Goal: Task Accomplishment & Management: Use online tool/utility

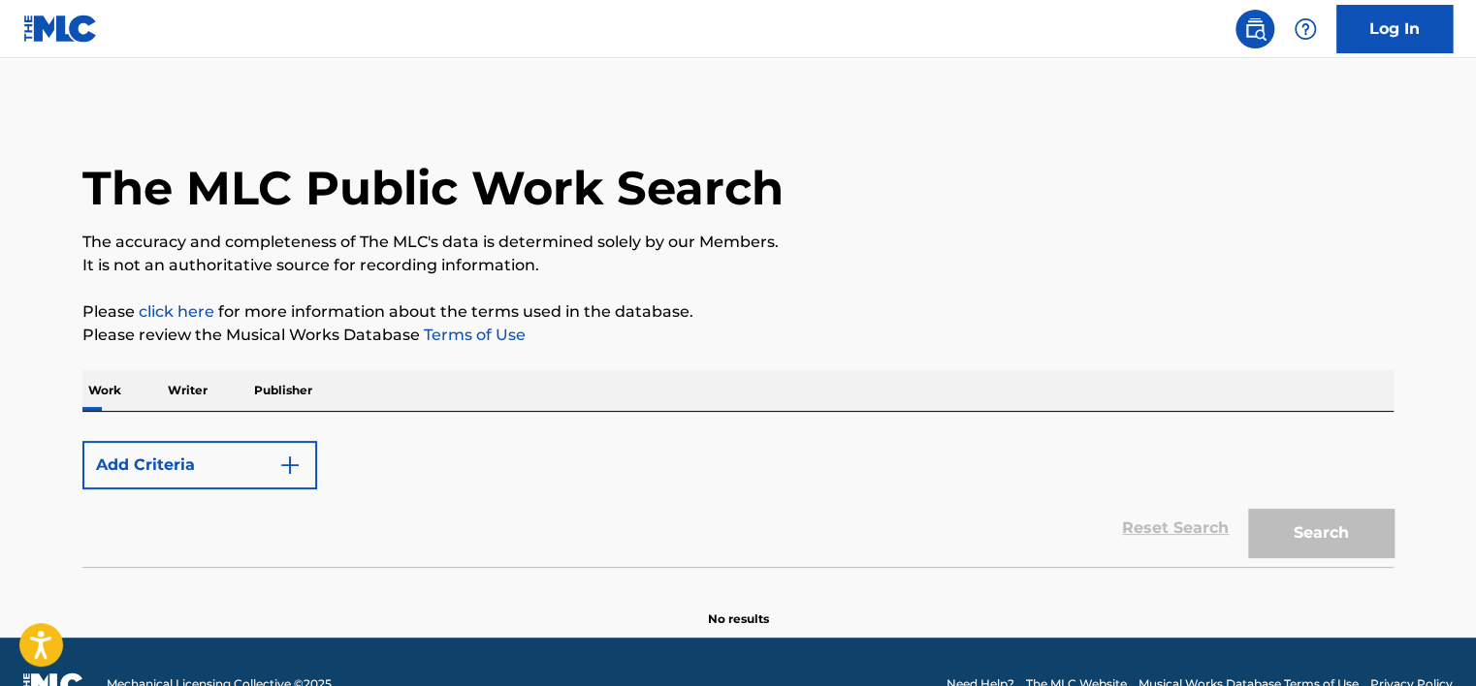
click at [1419, 28] on link "Log In" at bounding box center [1394, 29] width 116 height 48
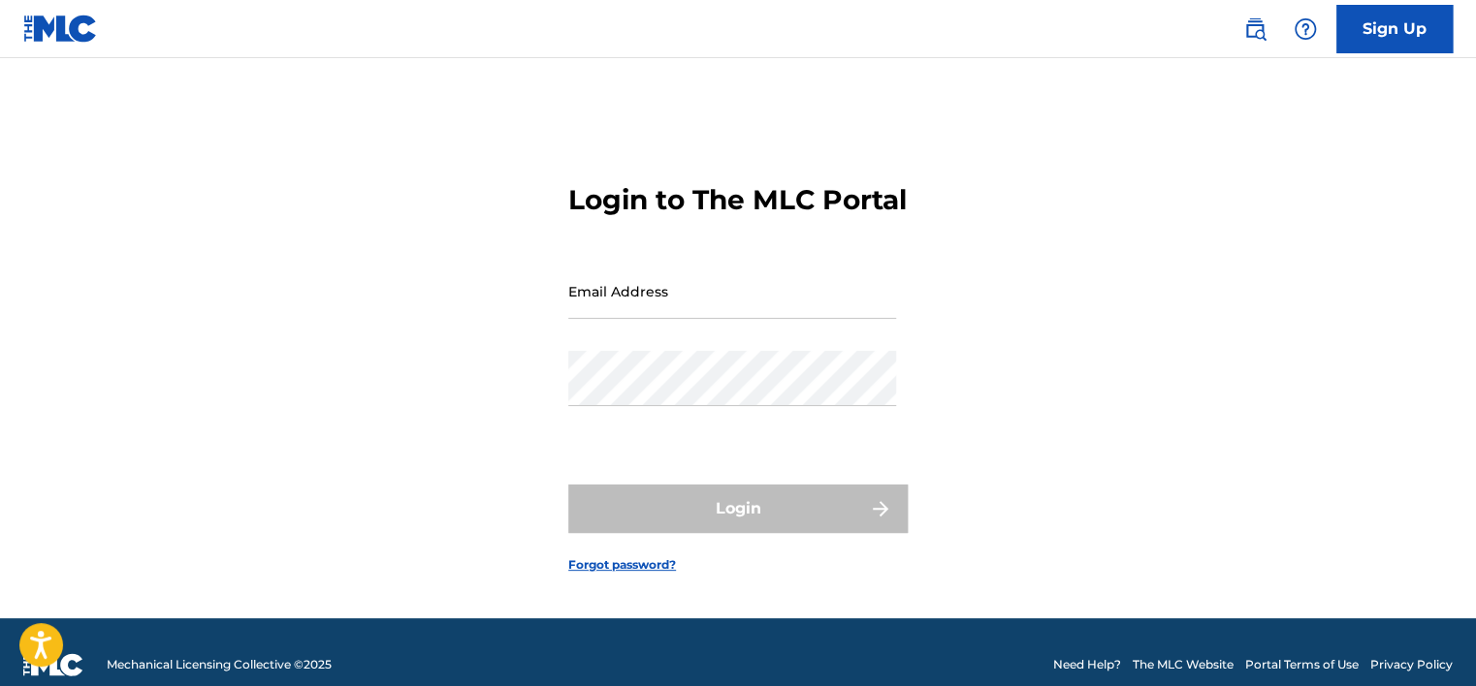
type input "[PERSON_NAME][EMAIL_ADDRESS][PERSON_NAME][DOMAIN_NAME]"
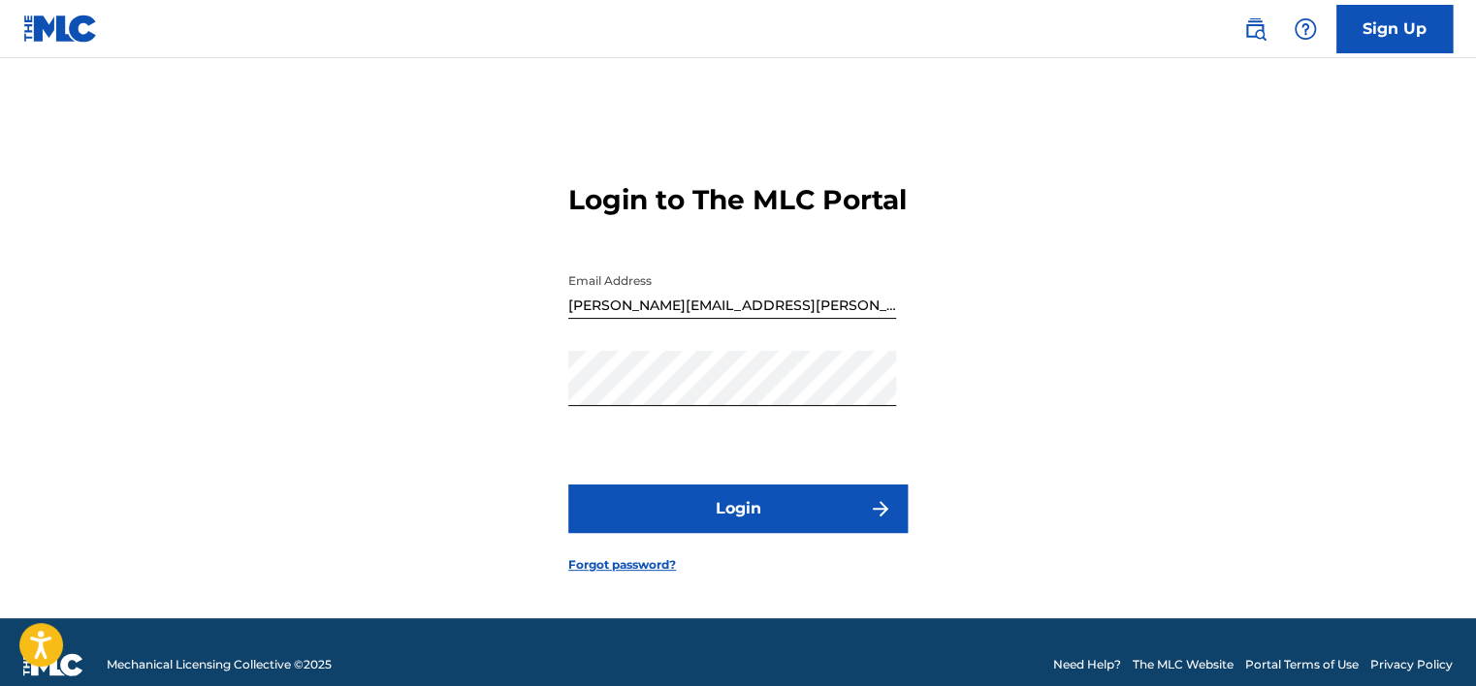
click at [724, 525] on button "Login" at bounding box center [737, 509] width 339 height 48
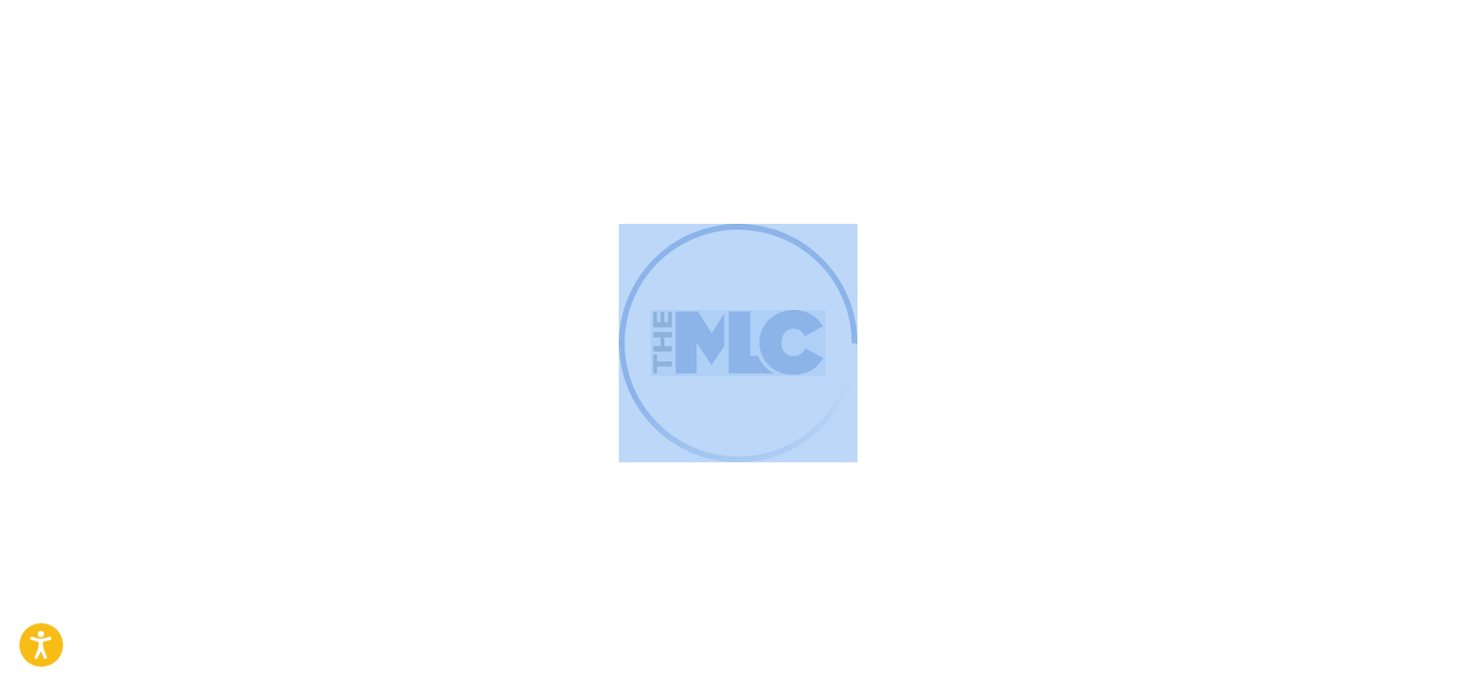
click at [724, 525] on div at bounding box center [738, 343] width 1476 height 686
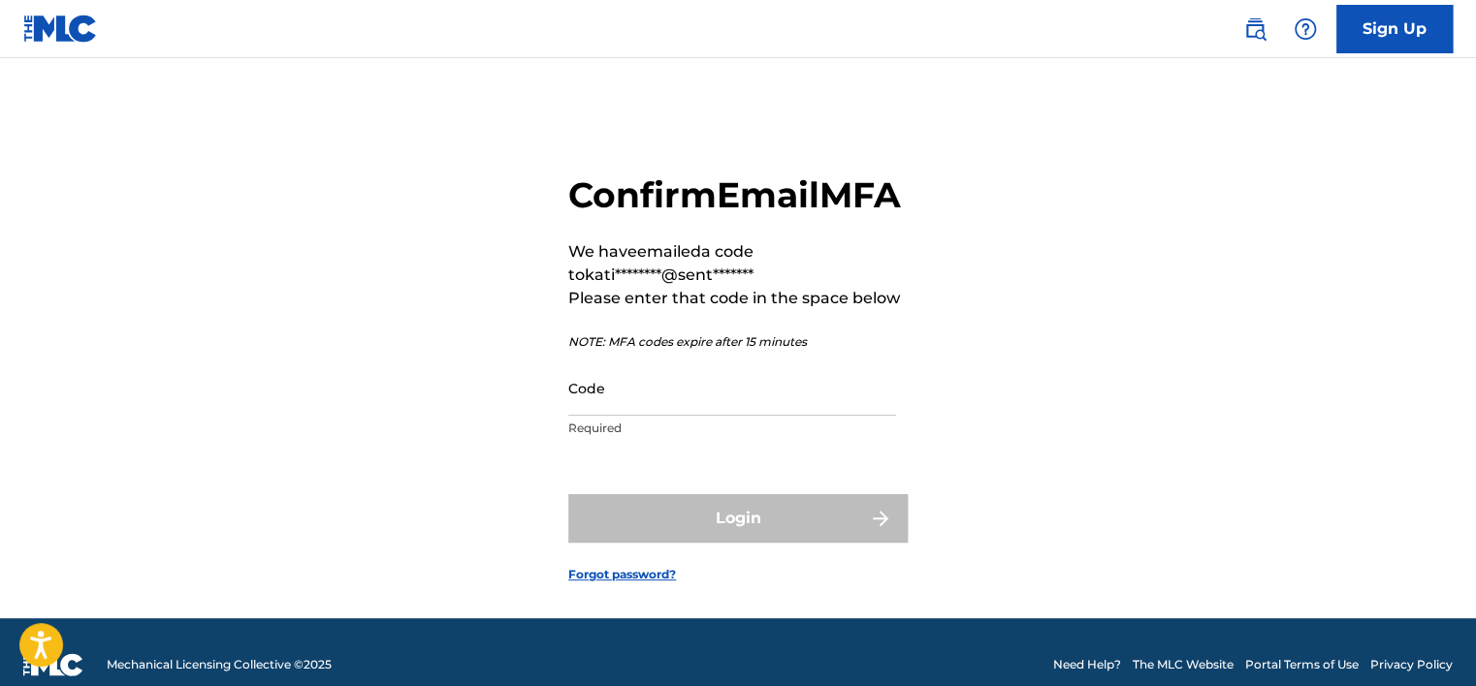
drag, startPoint x: 724, startPoint y: 525, endPoint x: 651, endPoint y: 442, distance: 110.6
click at [651, 416] on input "Code" at bounding box center [732, 388] width 328 height 55
paste input "258172"
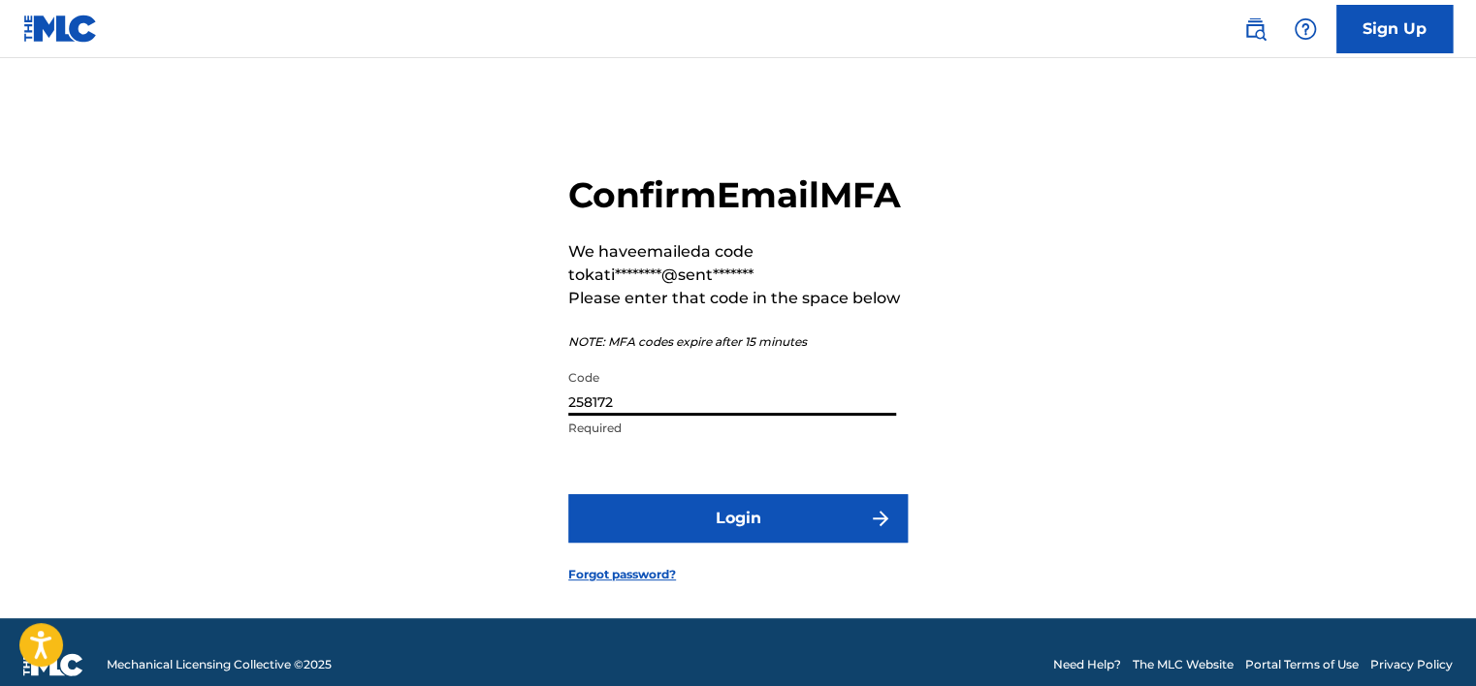
type input "258172"
click at [726, 543] on button "Login" at bounding box center [737, 518] width 339 height 48
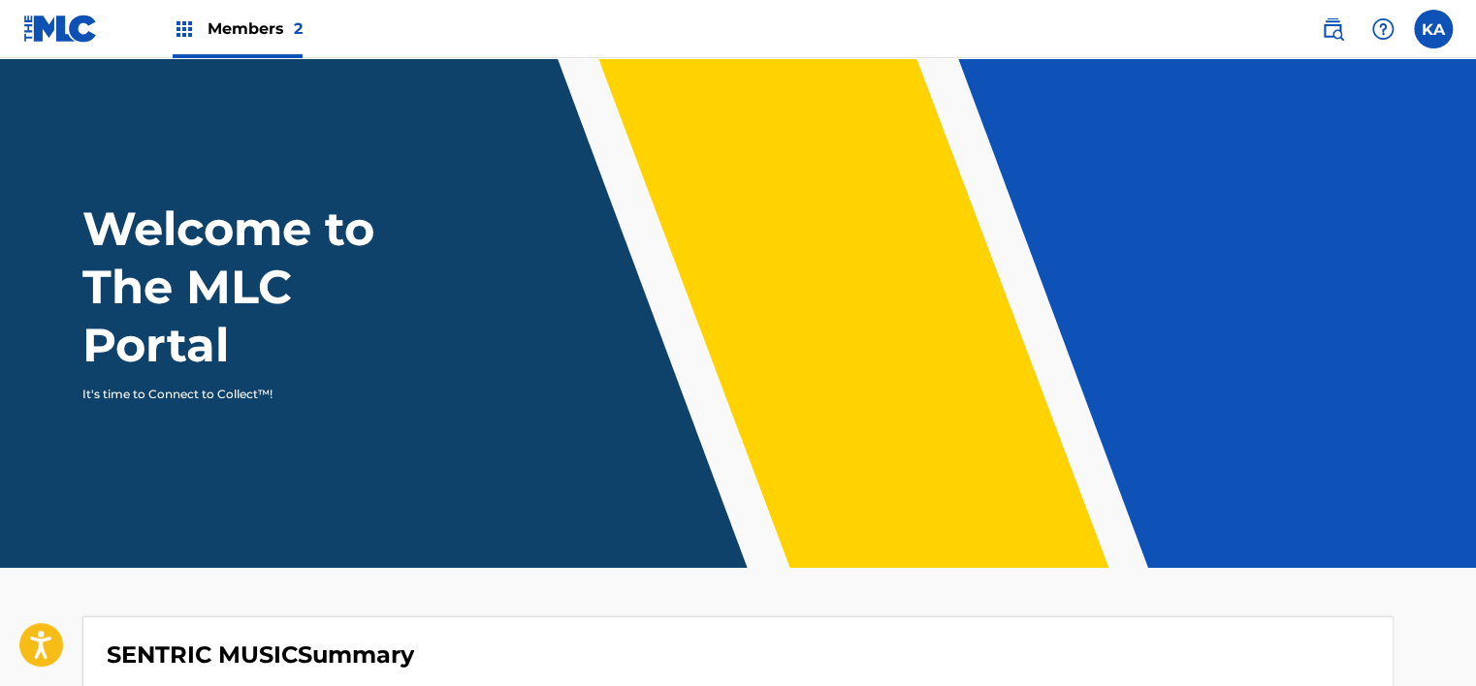
click at [252, 53] on div "Members 2" at bounding box center [238, 28] width 130 height 57
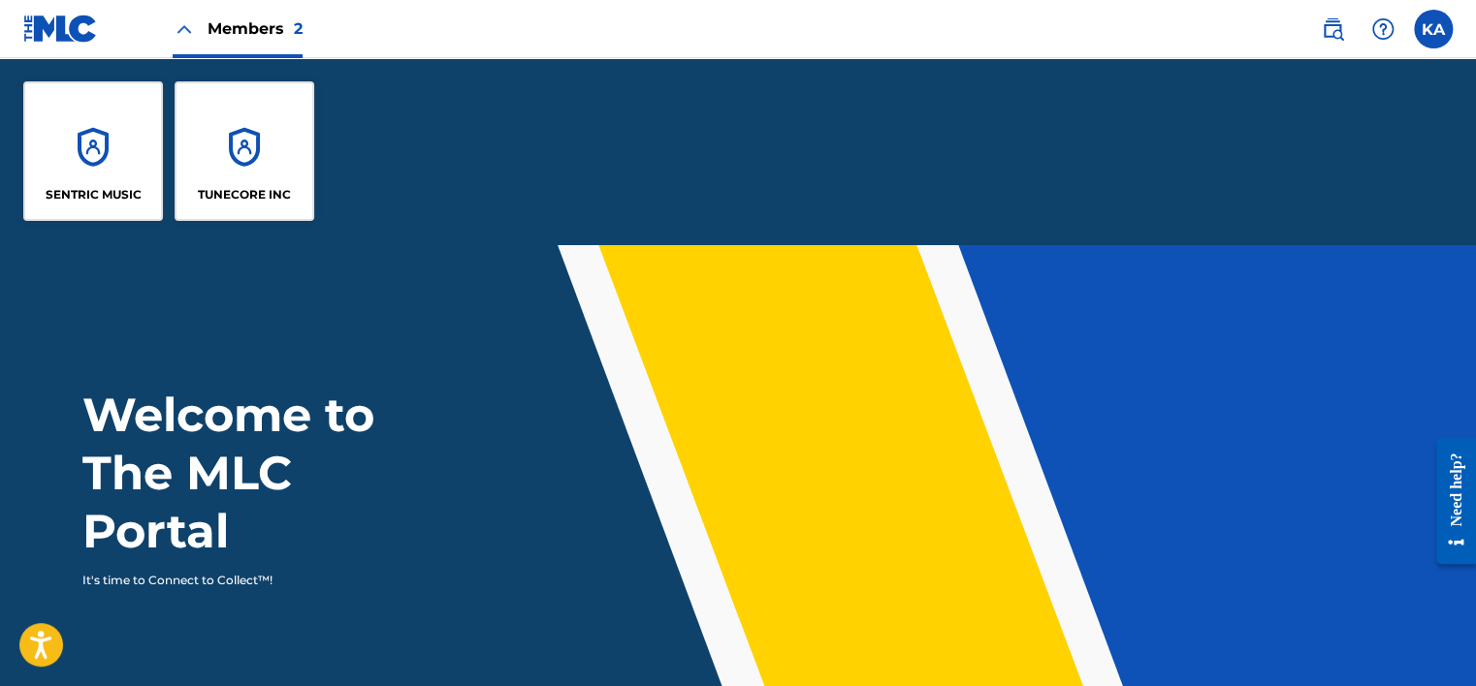
click at [115, 151] on div "SENTRIC MUSIC" at bounding box center [93, 151] width 140 height 140
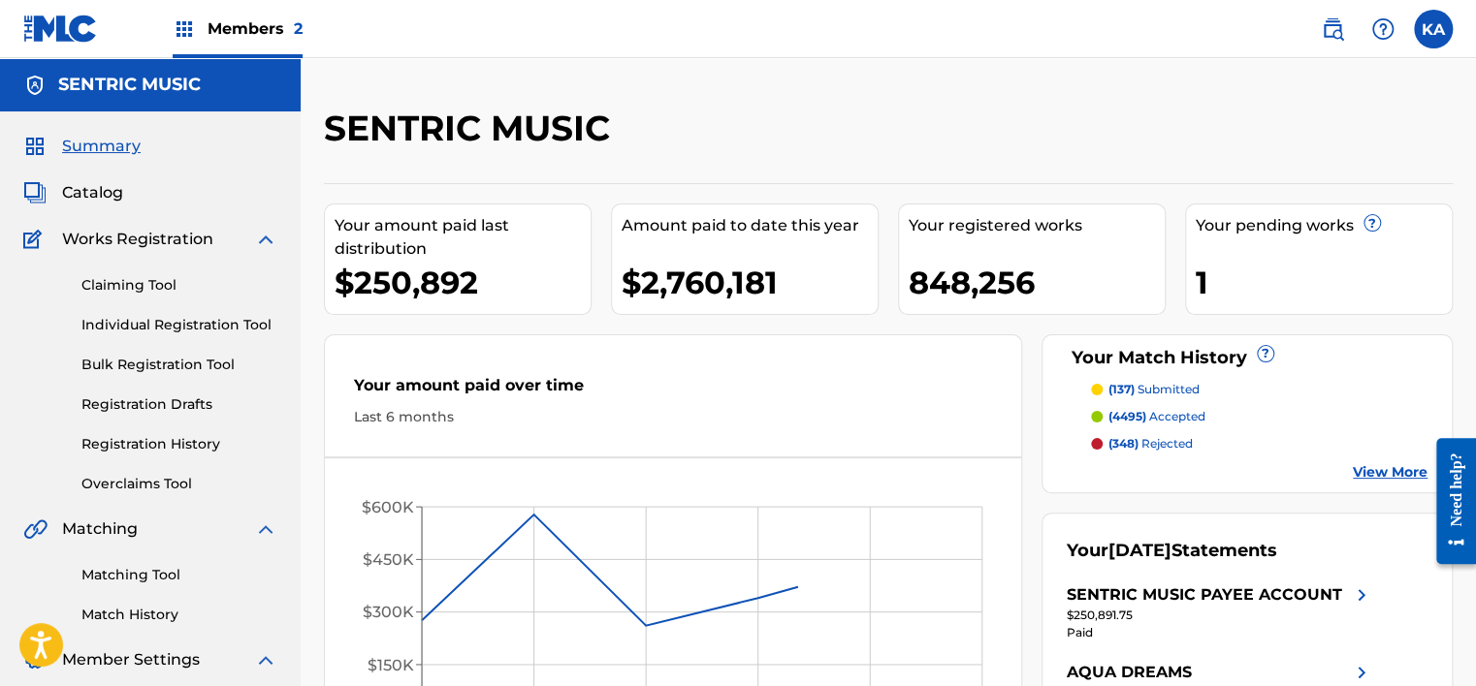
click at [129, 481] on link "Overclaims Tool" at bounding box center [179, 484] width 196 height 20
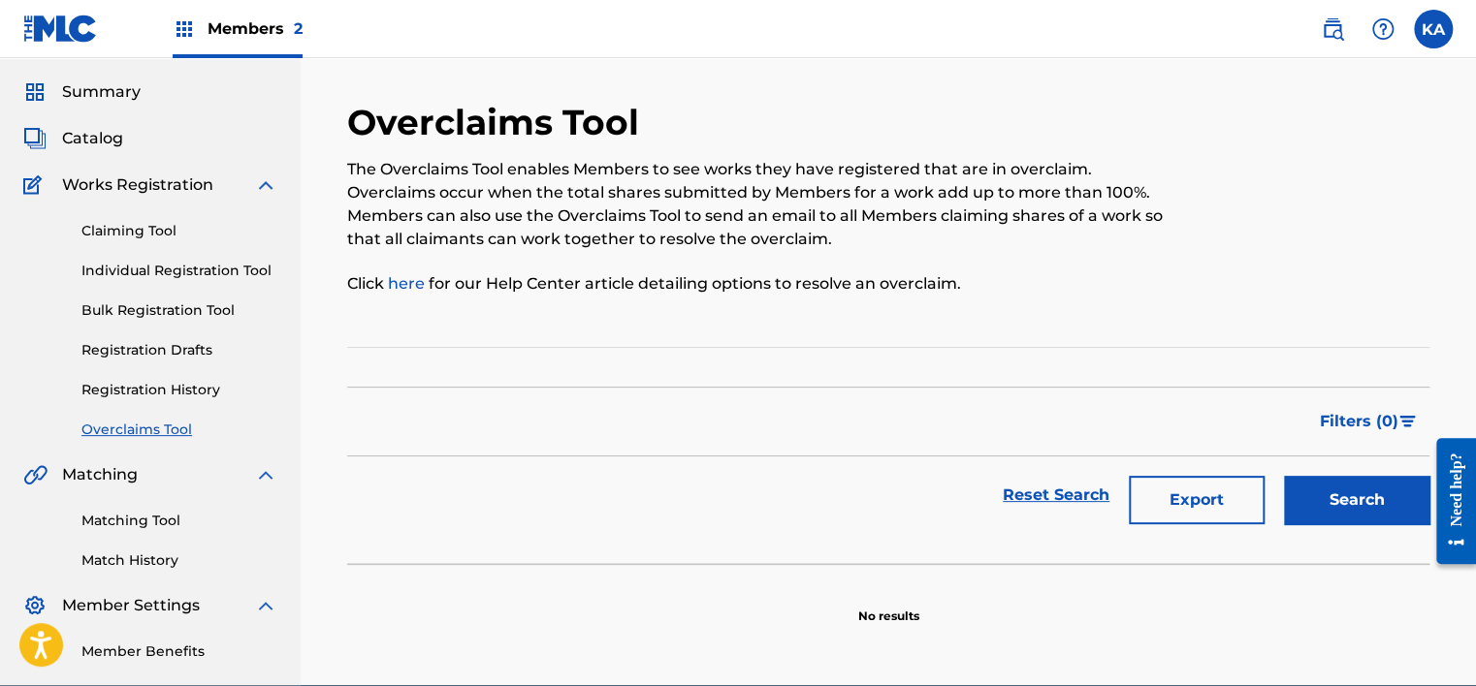
scroll to position [108, 0]
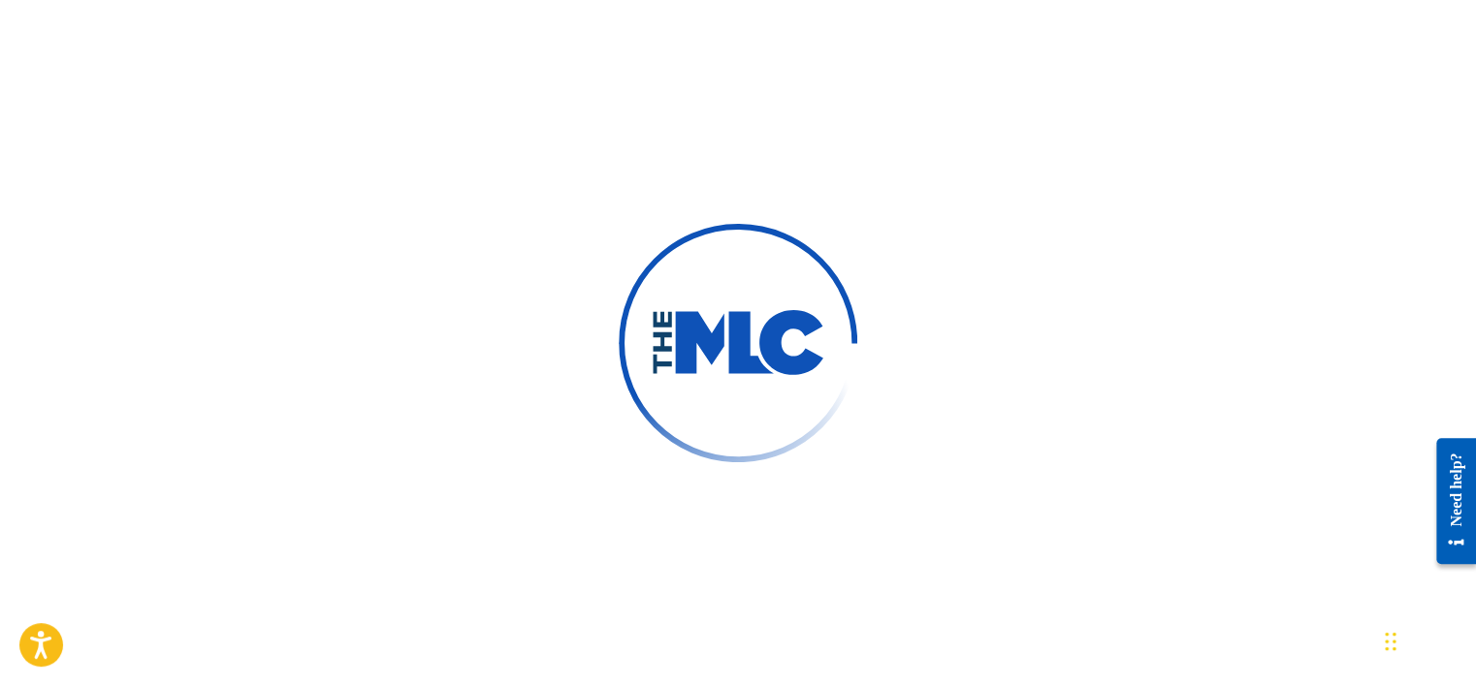
click at [543, 120] on div at bounding box center [738, 343] width 1476 height 686
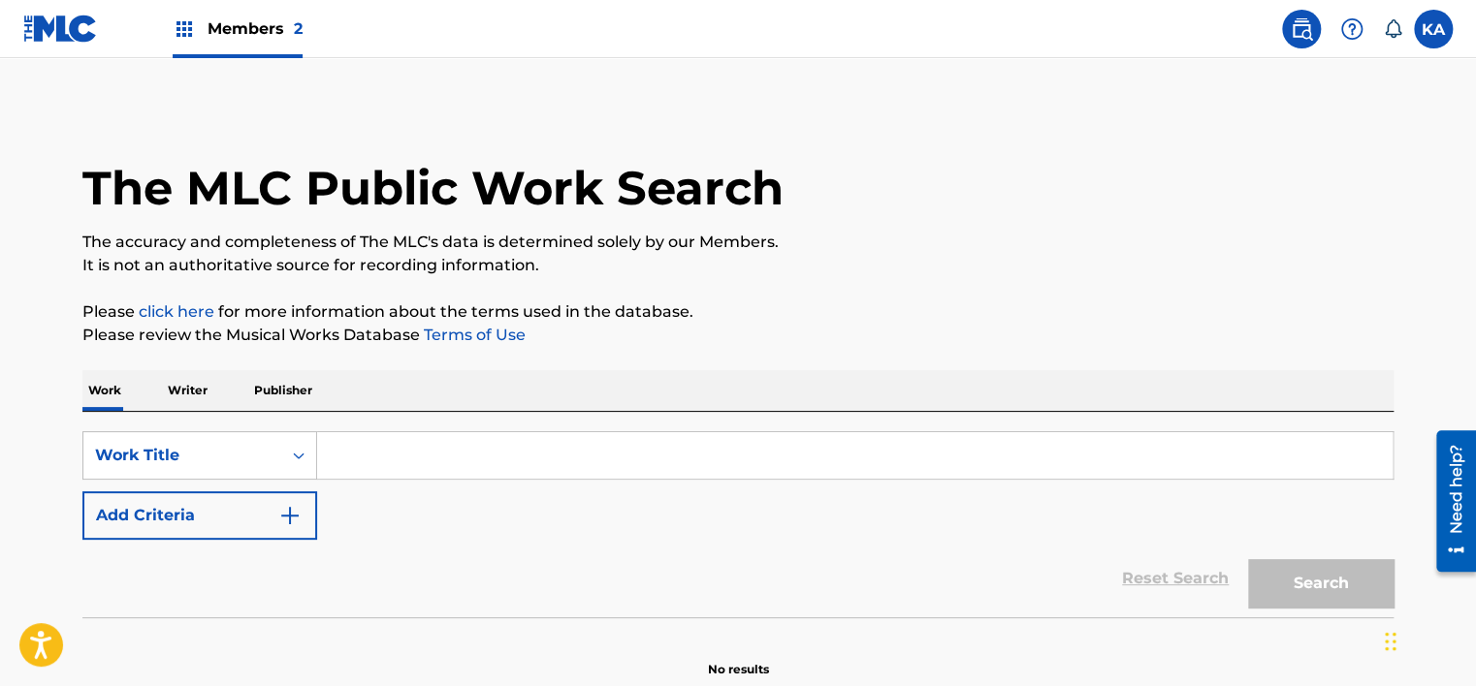
click at [215, 34] on span "Members 2" at bounding box center [254, 28] width 95 height 22
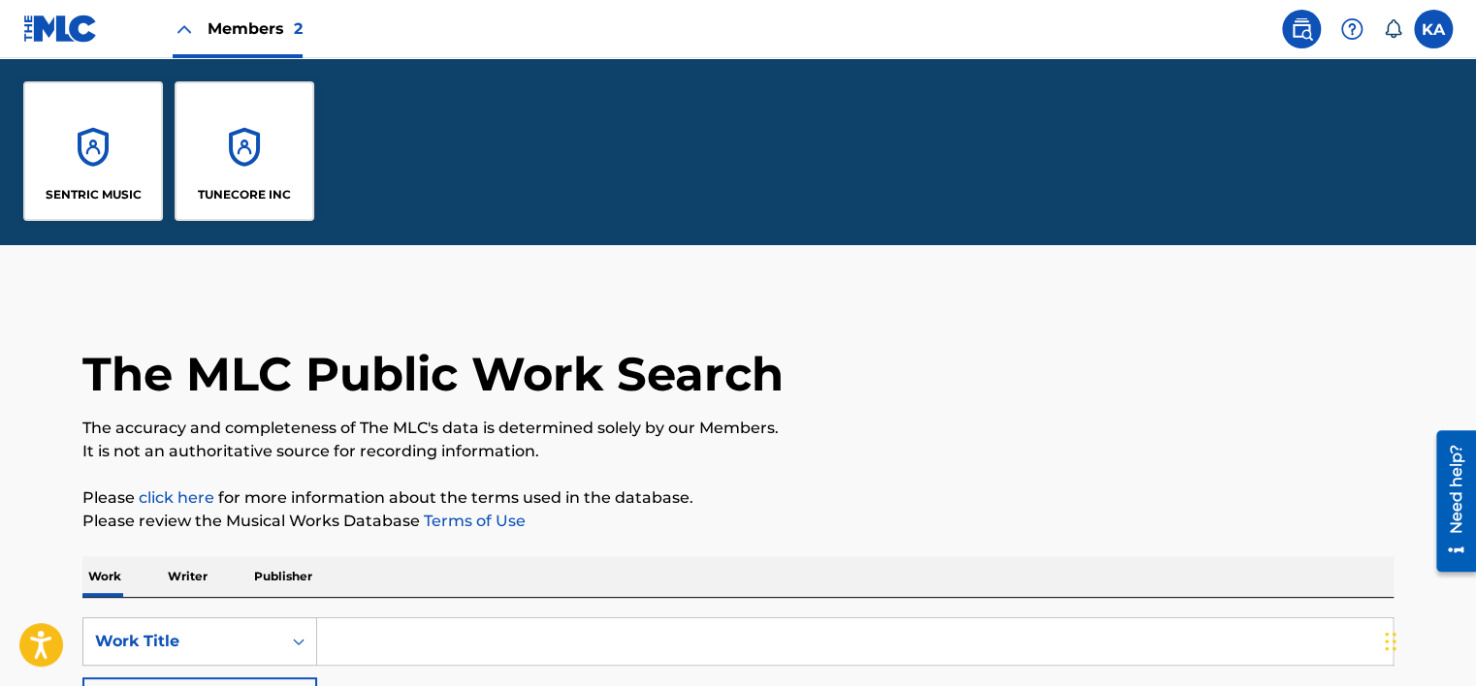
click at [95, 178] on div "SENTRIC MUSIC" at bounding box center [93, 151] width 140 height 140
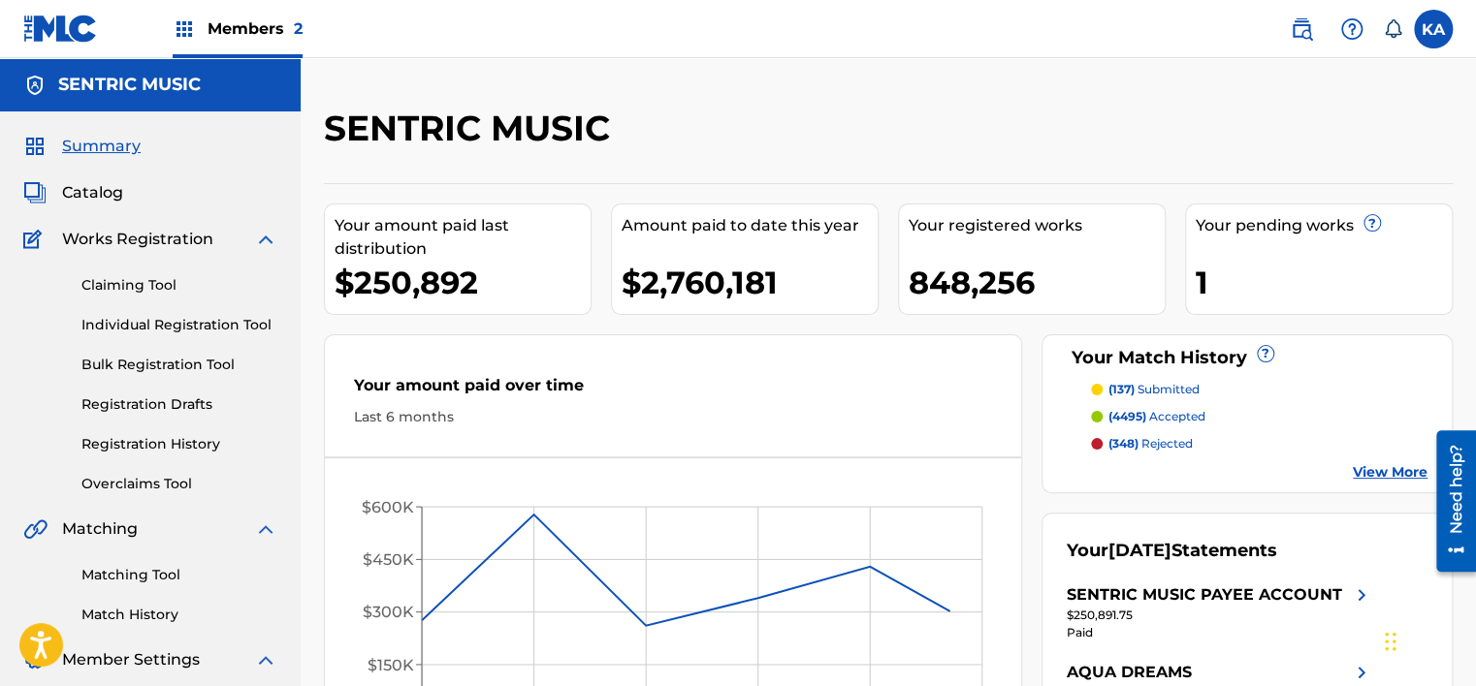
click at [128, 478] on link "Overclaims Tool" at bounding box center [179, 484] width 196 height 20
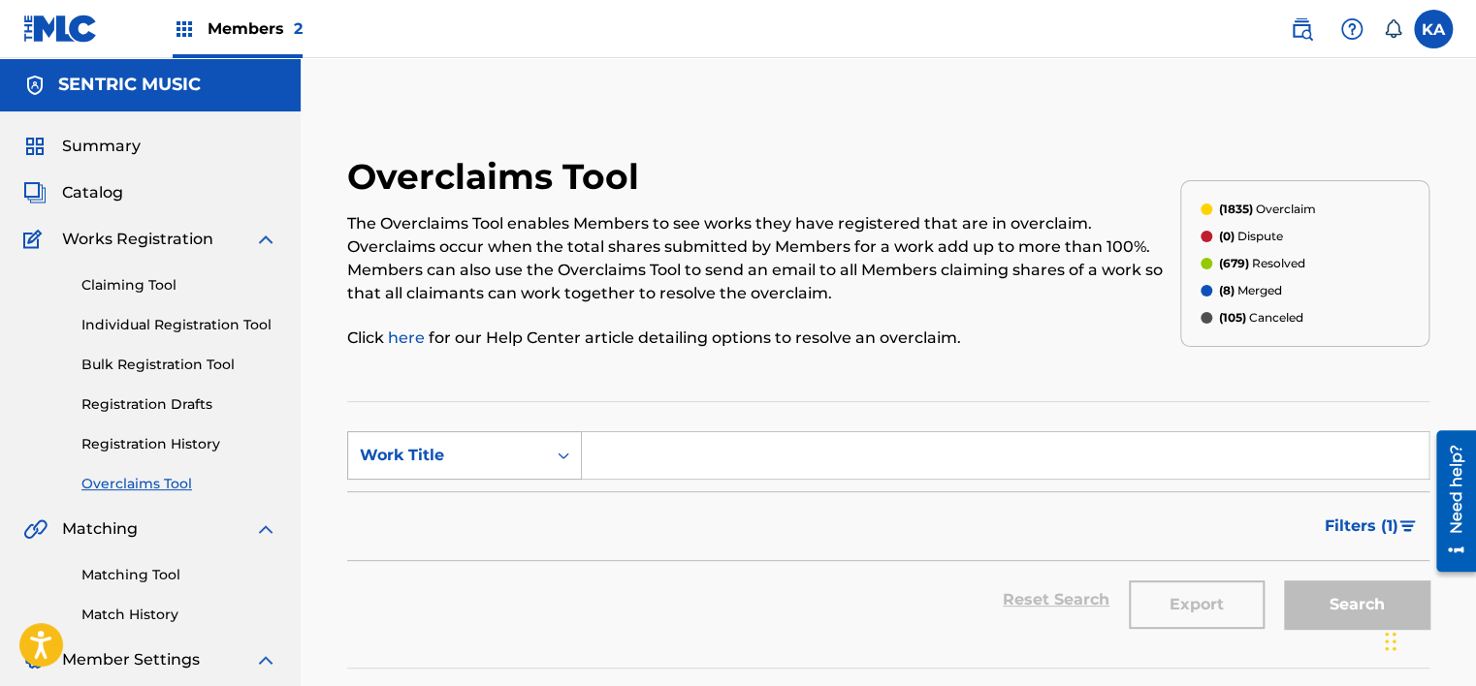
click at [543, 471] on div "Work Title" at bounding box center [447, 455] width 198 height 37
click at [495, 547] on div "Overclaim ID" at bounding box center [464, 552] width 233 height 48
click at [615, 463] on input "Search Form" at bounding box center [1005, 455] width 846 height 47
paste input "SEN0005575627S"
type input "S"
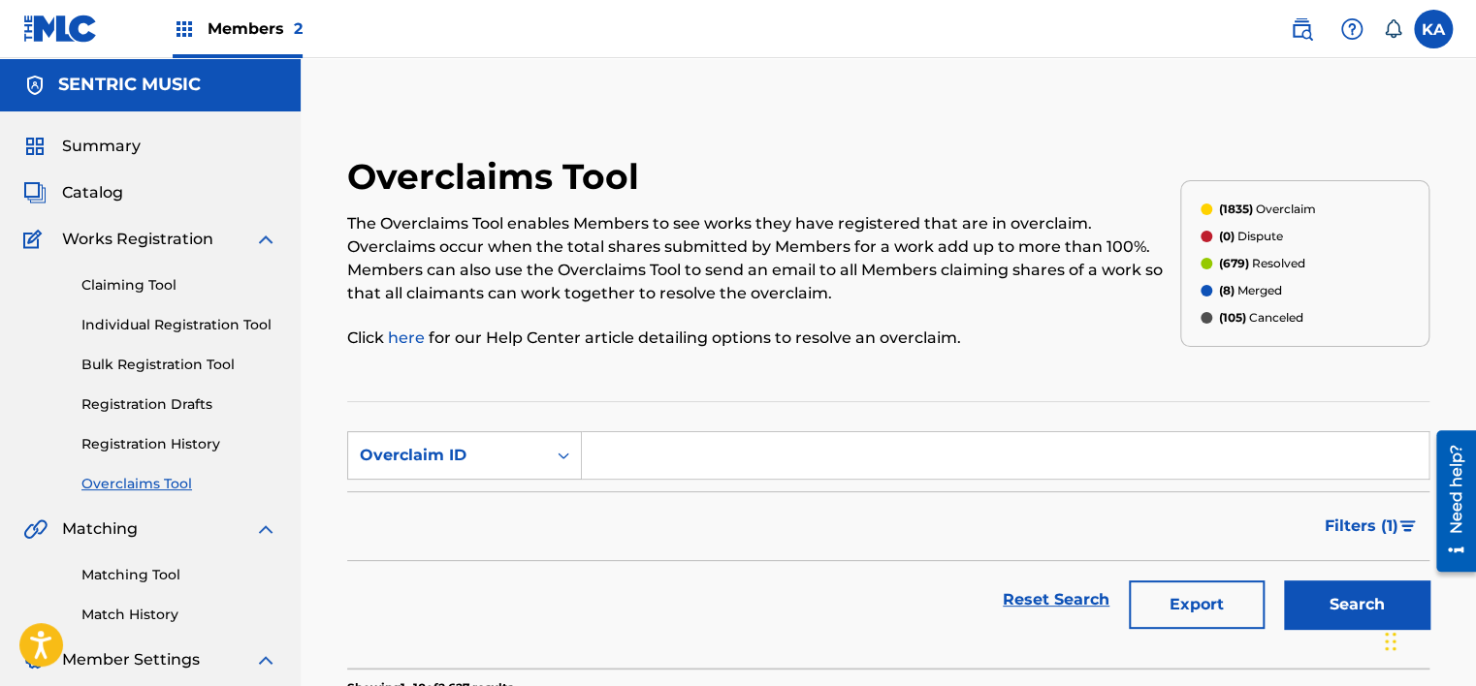
paste input "26915"
type input "26915"
click at [1284, 581] on button "Search" at bounding box center [1356, 605] width 145 height 48
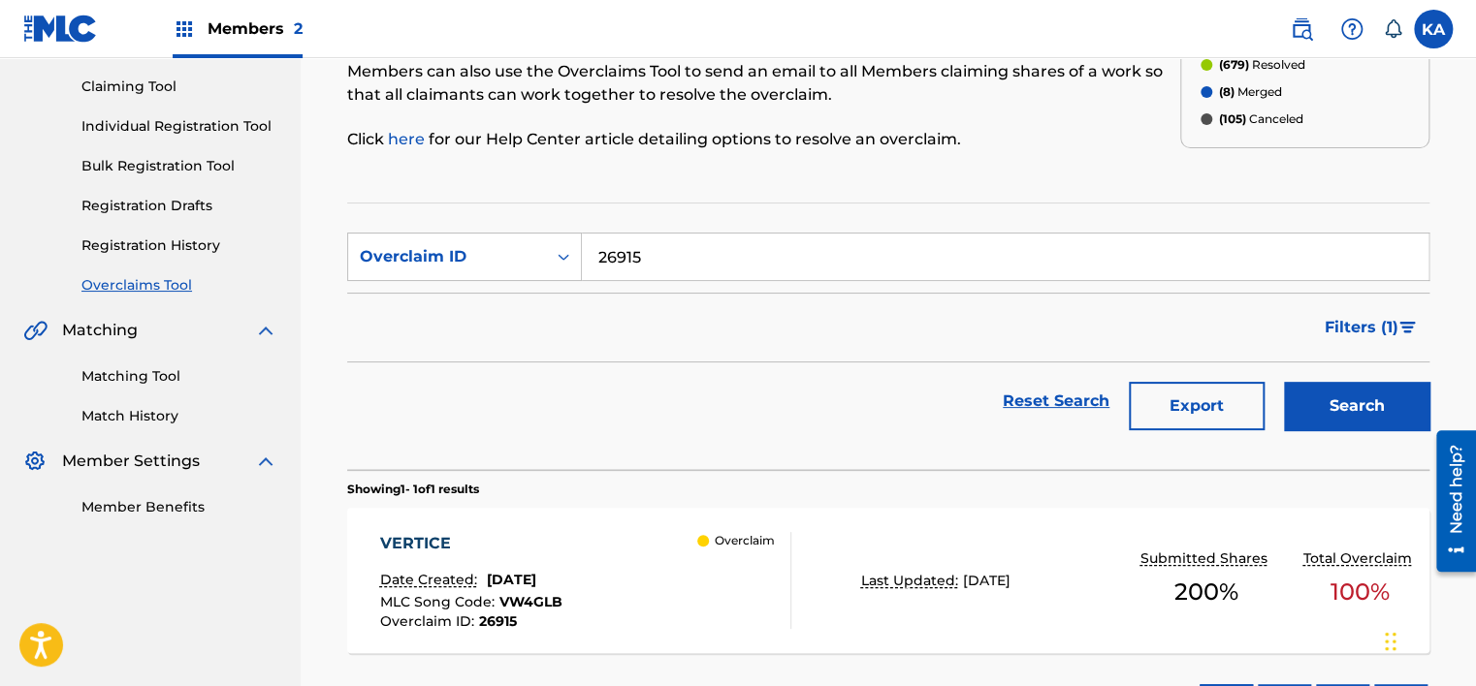
scroll to position [349, 0]
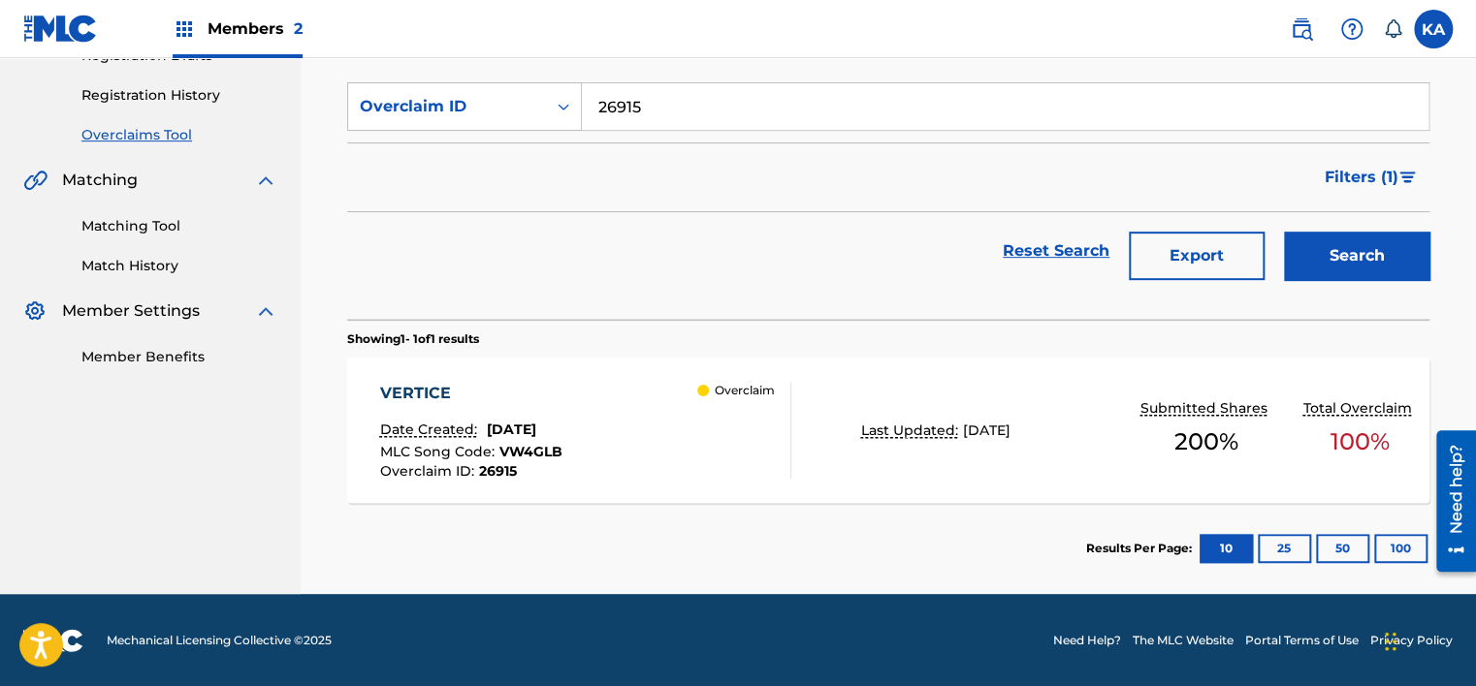
click at [667, 465] on div "VERTICE Date Created: [DATE] MLC Song Code : VW4GLB Overclaim ID : 26915 Overcl…" at bounding box center [584, 430] width 411 height 97
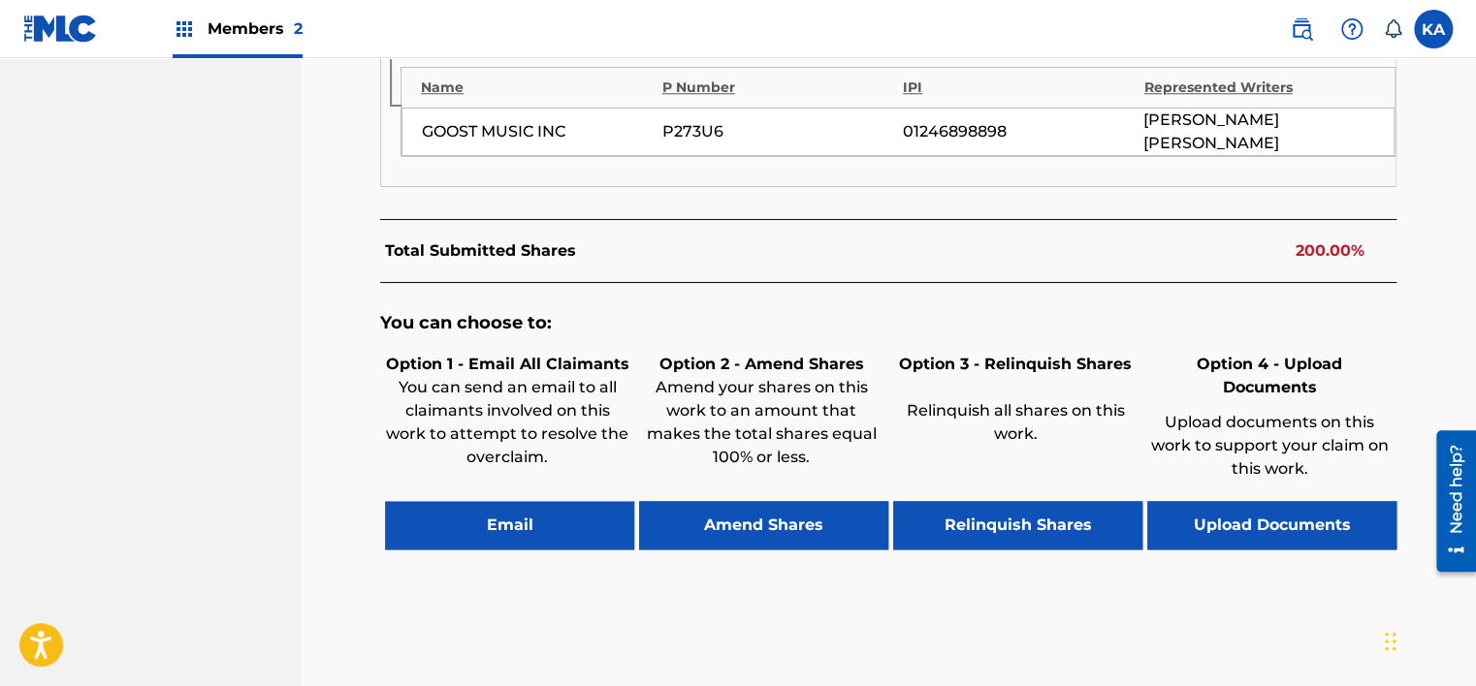
scroll to position [943, 0]
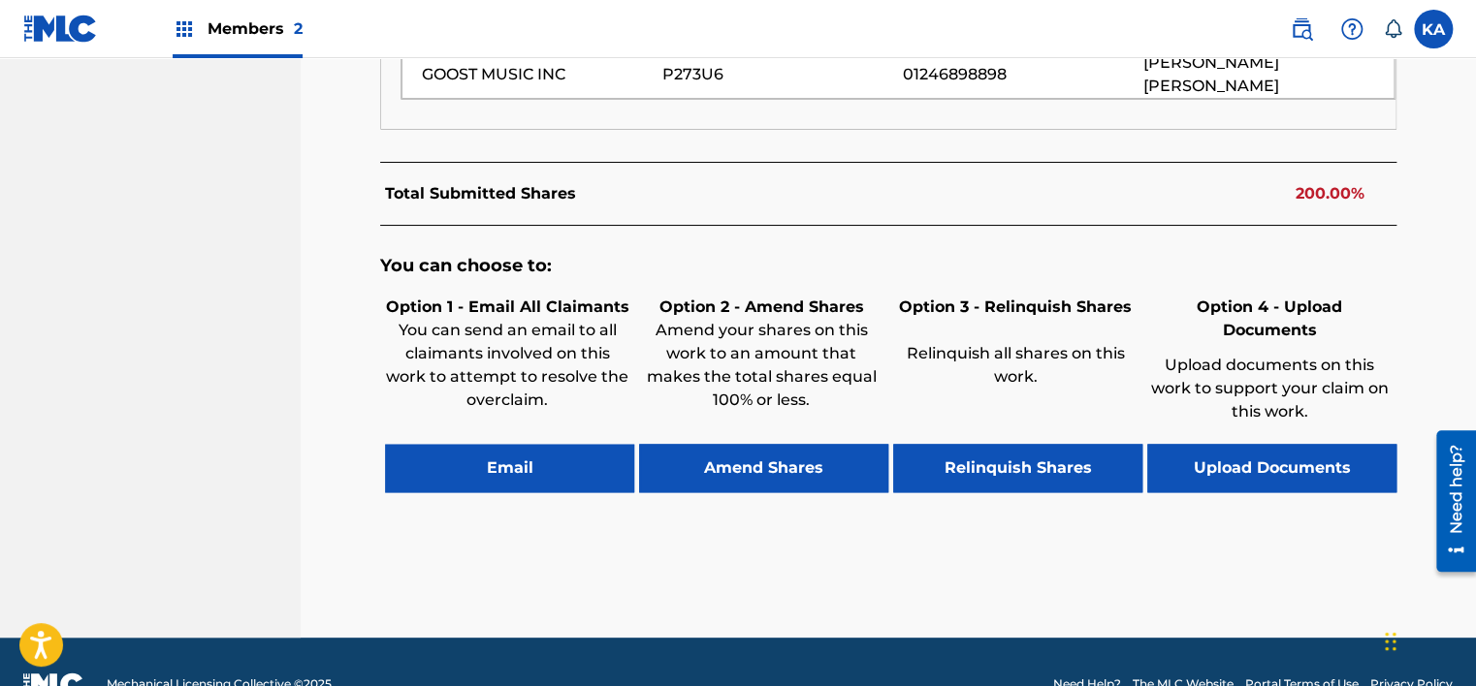
click at [973, 444] on button "Relinquish Shares" at bounding box center [1017, 468] width 249 height 48
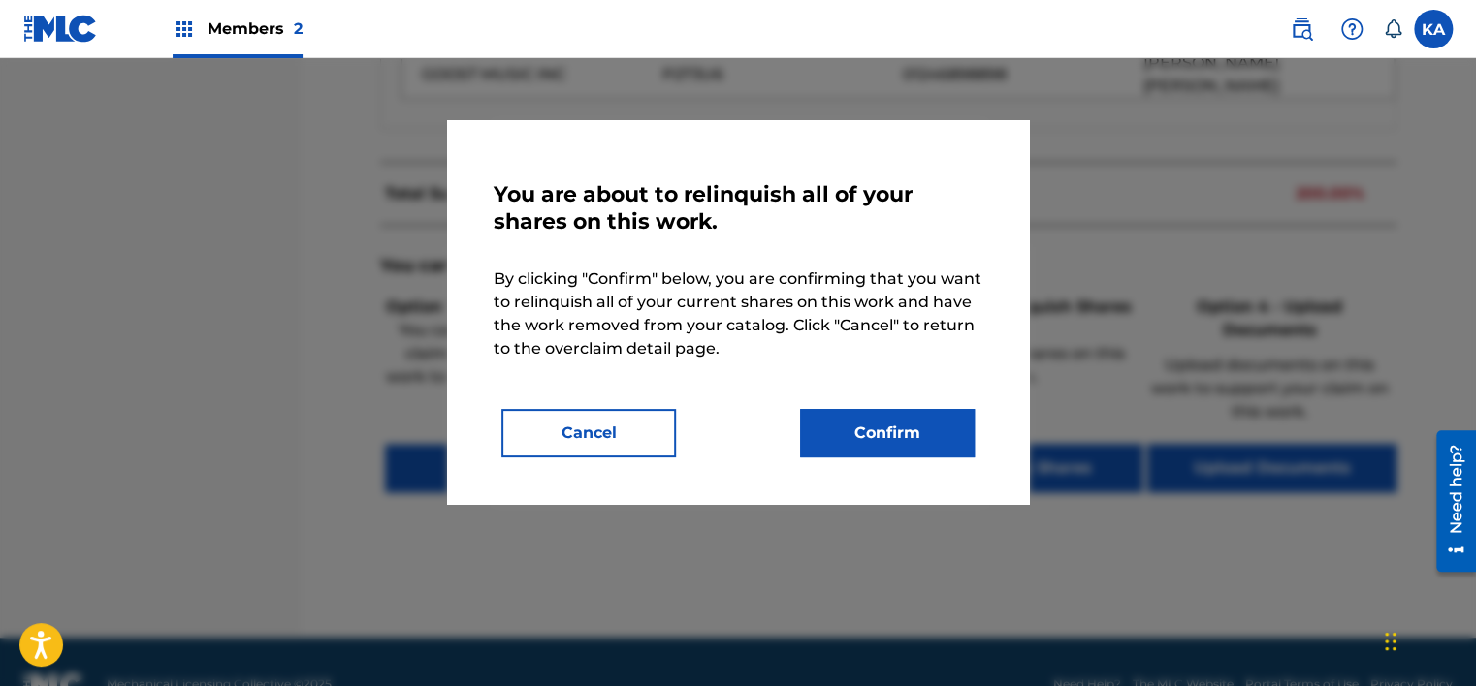
click at [932, 430] on button "Confirm" at bounding box center [887, 433] width 175 height 48
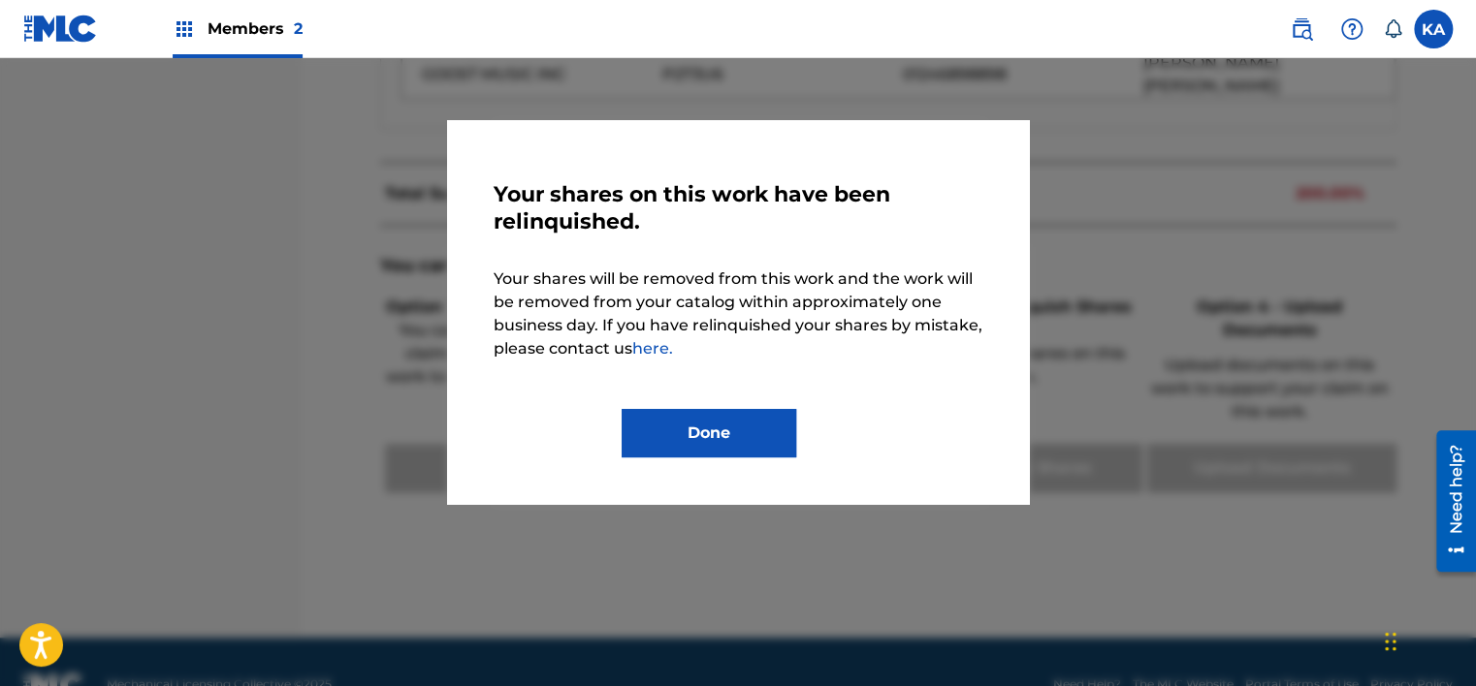
click at [760, 441] on button "Done" at bounding box center [708, 433] width 175 height 48
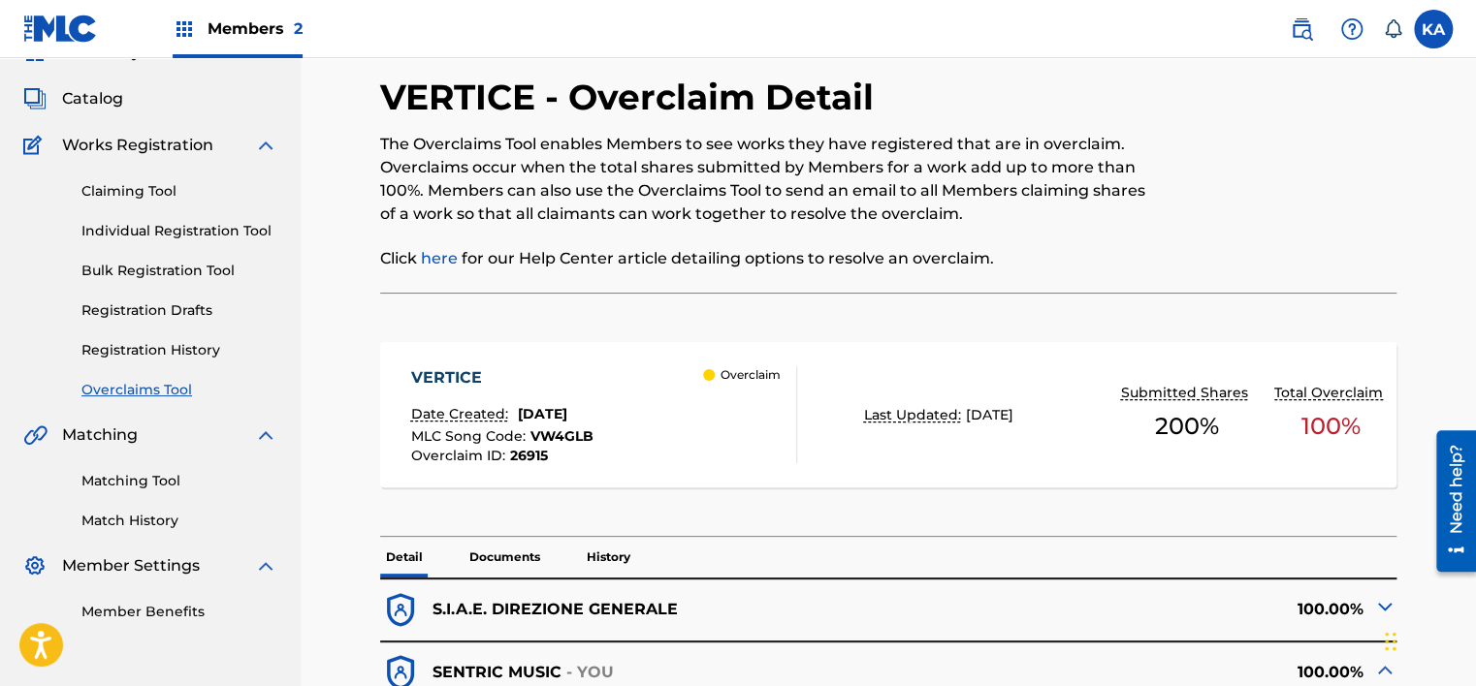
scroll to position [0, 0]
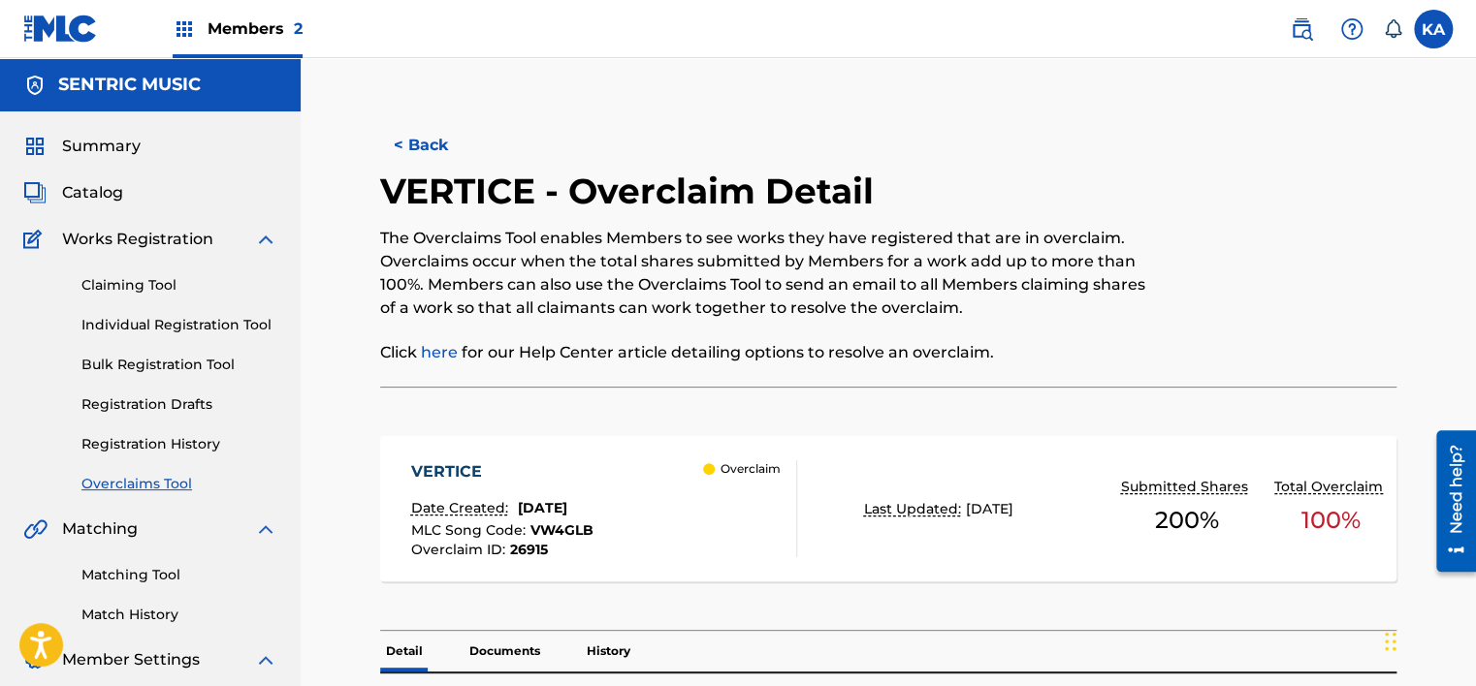
click at [426, 140] on button "< Back" at bounding box center [438, 145] width 116 height 48
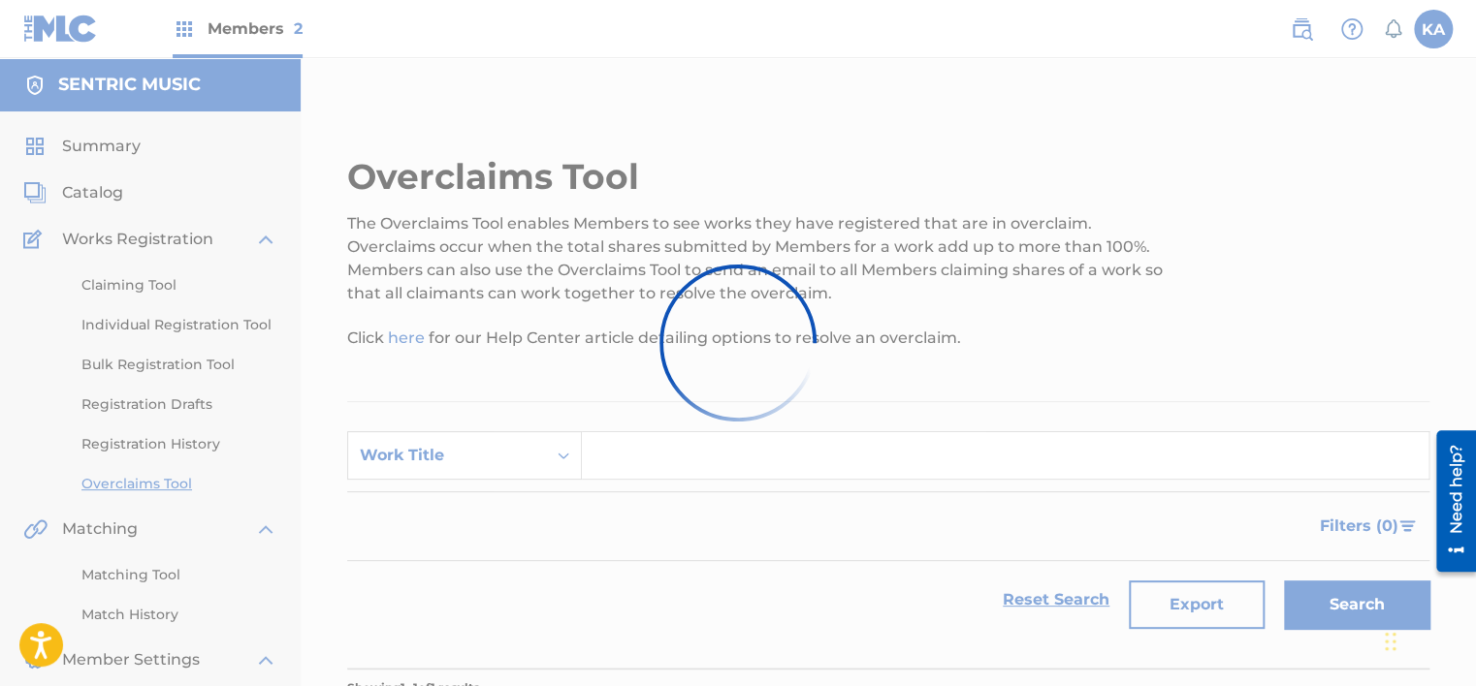
scroll to position [299, 0]
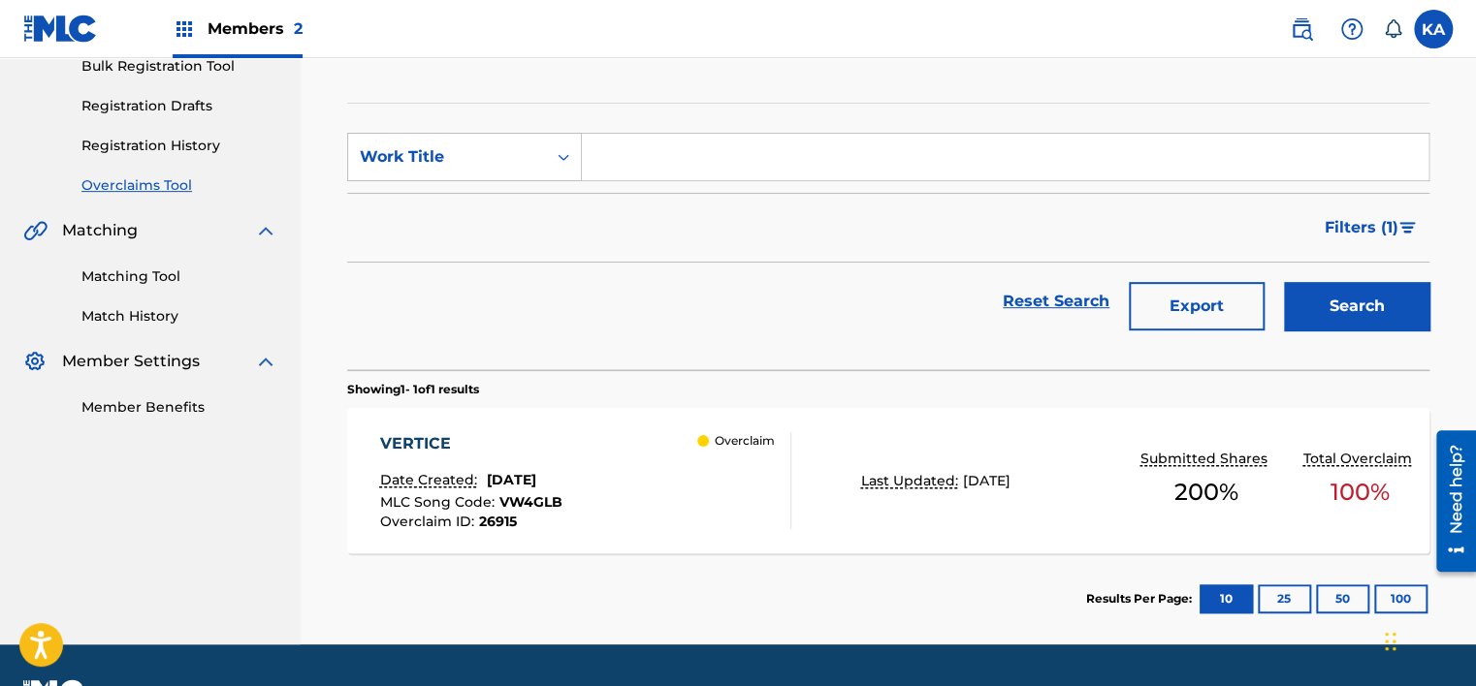
click at [850, 474] on div "Last Updated: [DATE]" at bounding box center [971, 481] width 257 height 20
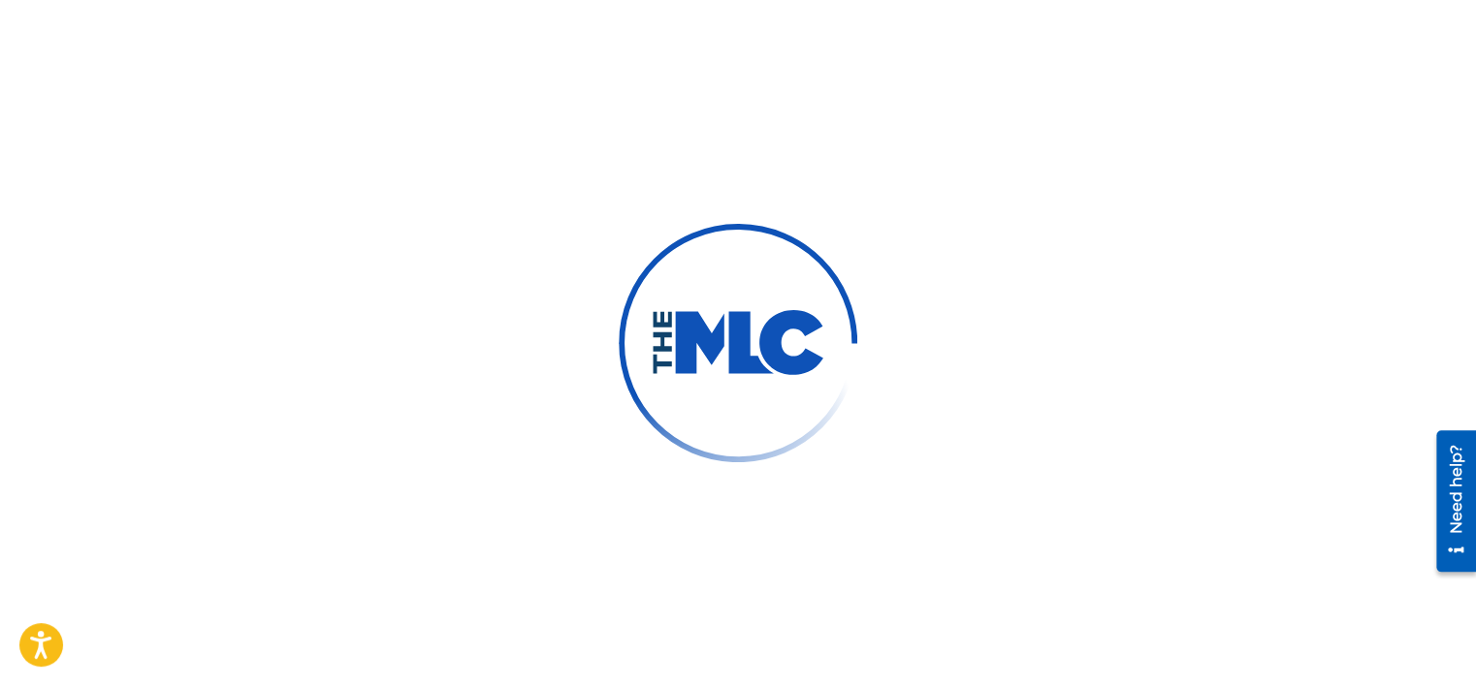
scroll to position [97, 0]
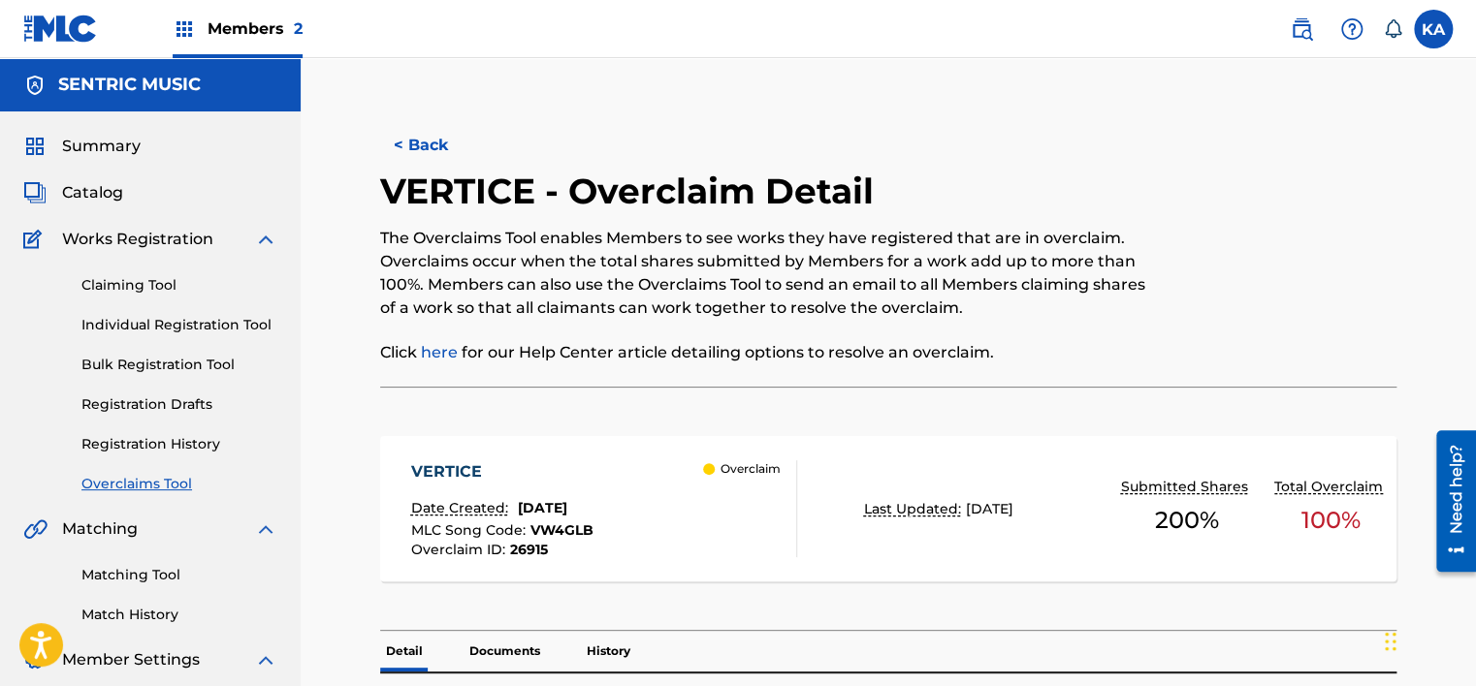
click at [450, 149] on button "< Back" at bounding box center [438, 145] width 116 height 48
